Goal: Information Seeking & Learning: Learn about a topic

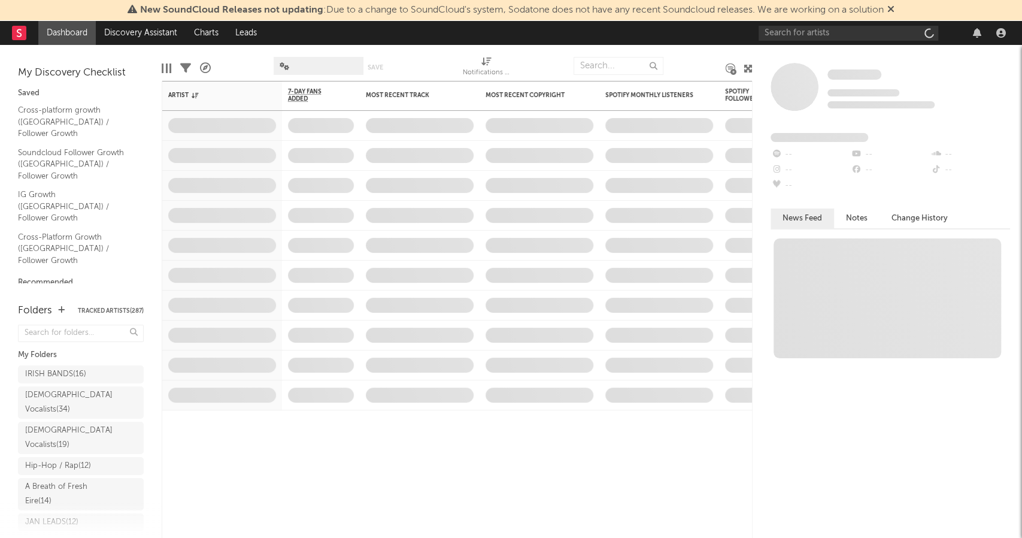
click at [898, 10] on div "New SoundCloud Releases not updating : Due to a change to SoundCloud's system, …" at bounding box center [511, 10] width 1022 height 21
click at [895, 11] on icon at bounding box center [890, 9] width 7 height 10
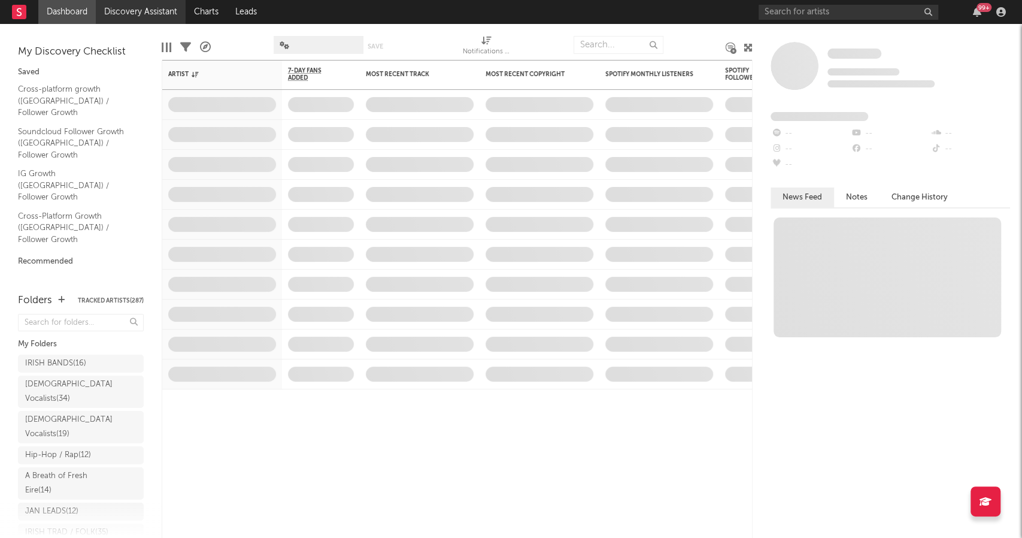
click at [131, 17] on link "Discovery Assistant" at bounding box center [141, 12] width 90 height 24
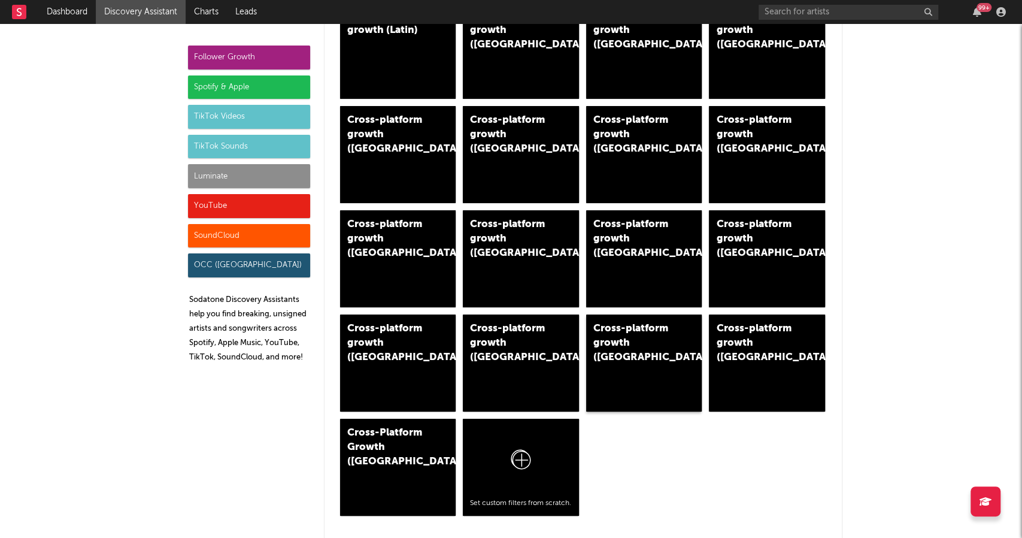
scroll to position [958, 0]
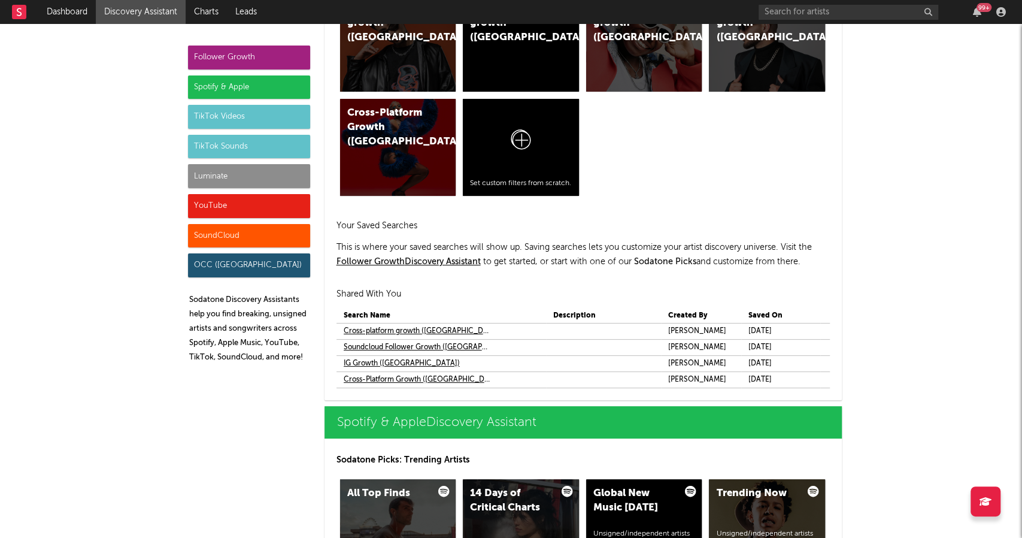
click at [433, 328] on link "Cross-platform growth (Ireland)" at bounding box center [418, 331] width 148 height 14
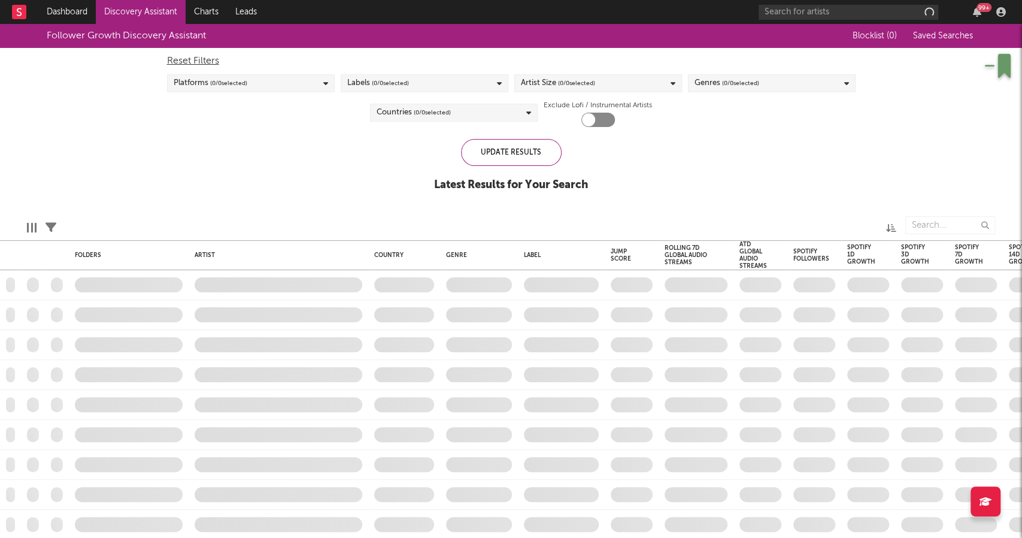
checkbox input "true"
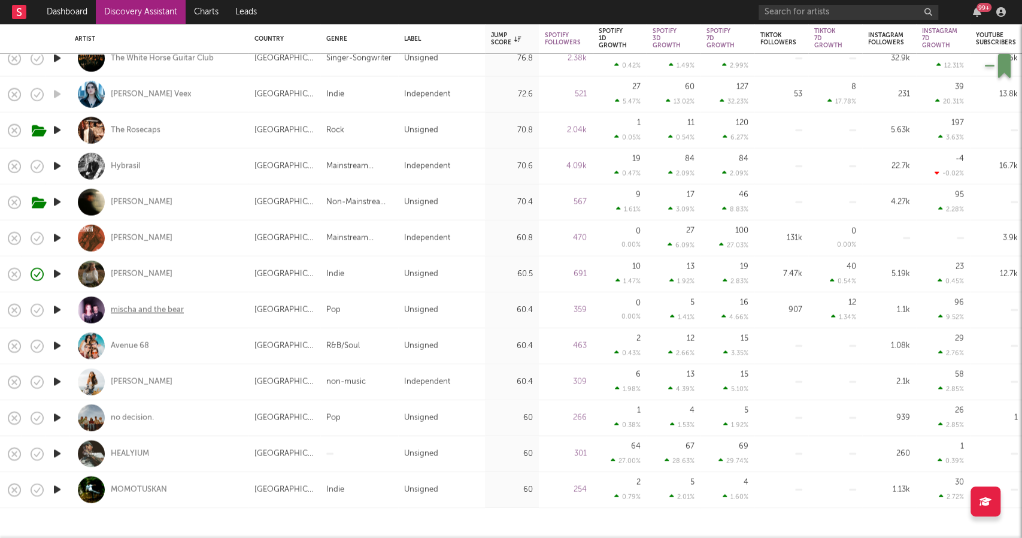
click at [154, 313] on div "mischa and the bear" at bounding box center [147, 309] width 73 height 11
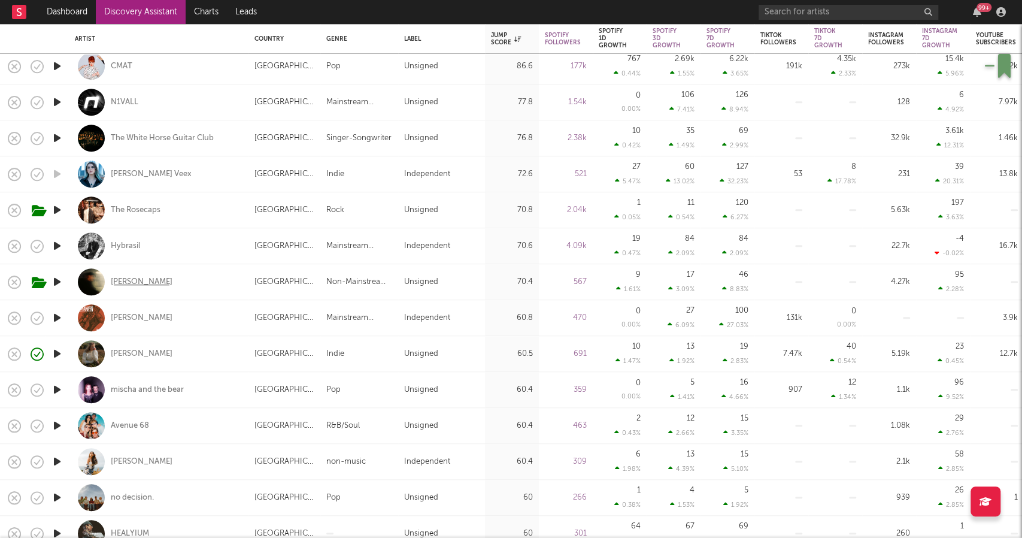
click at [132, 281] on div "[PERSON_NAME]" at bounding box center [142, 282] width 62 height 11
click at [116, 207] on div "The Rosecaps" at bounding box center [136, 210] width 50 height 11
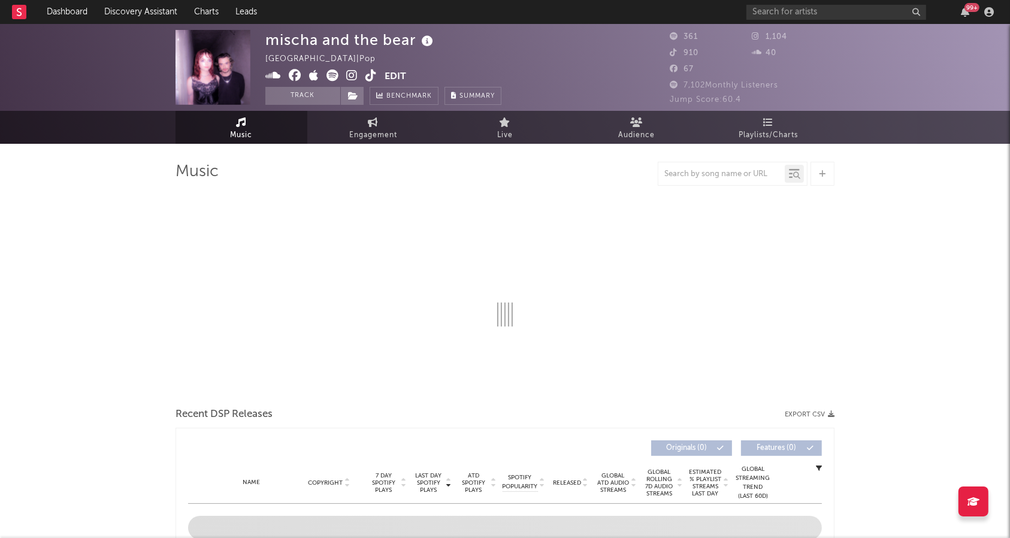
select select "1w"
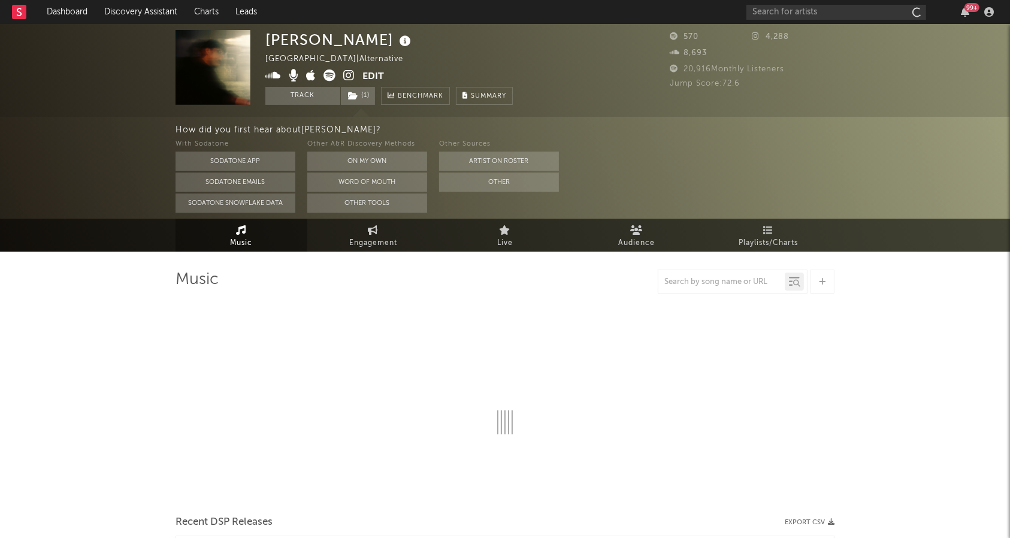
select select "1w"
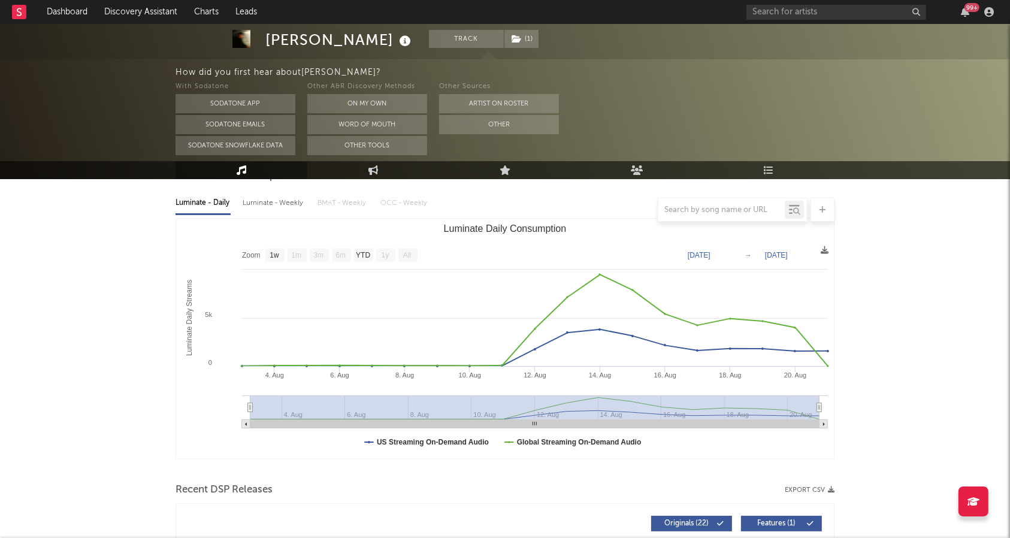
scroll to position [159, 0]
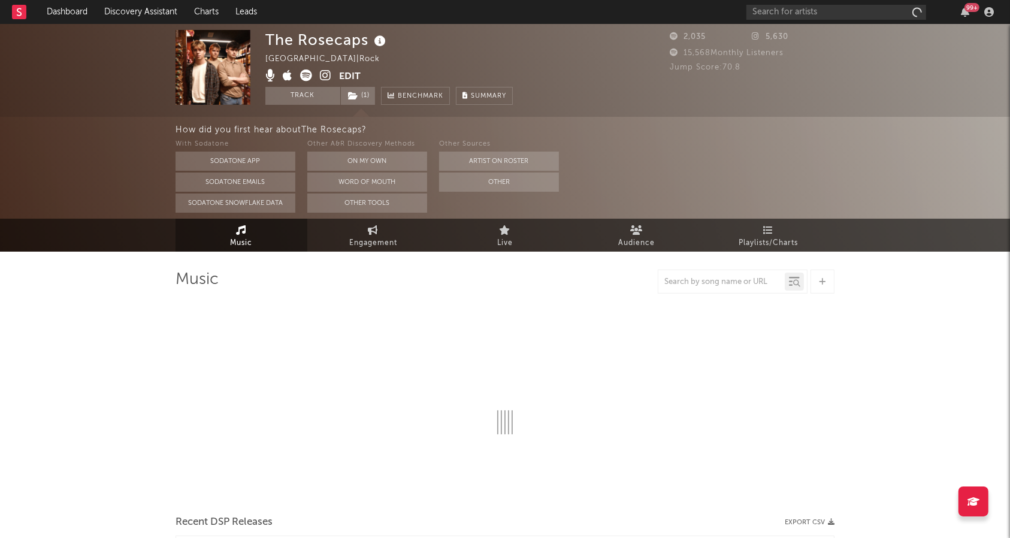
select select "1w"
